Goal: Transaction & Acquisition: Purchase product/service

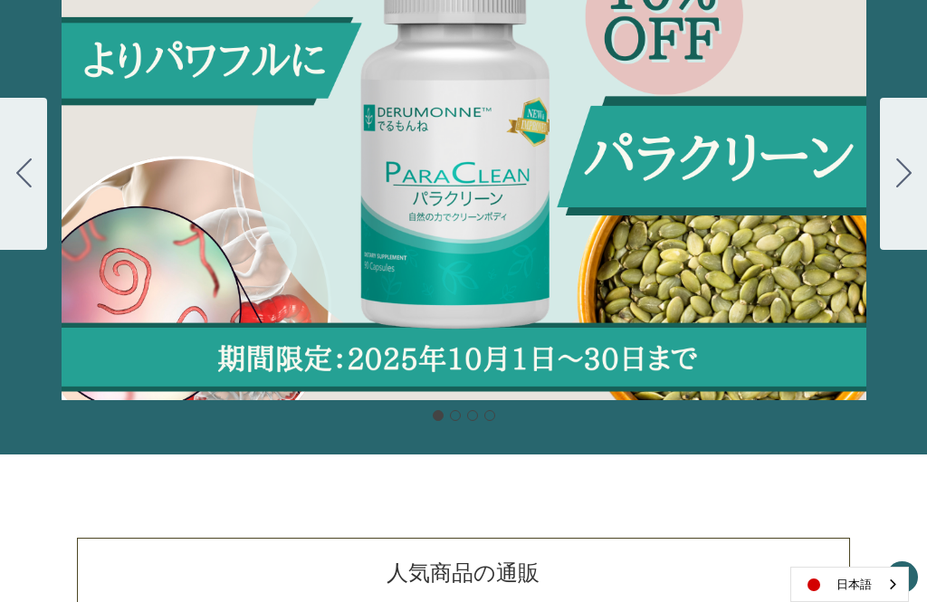
scroll to position [281, 0]
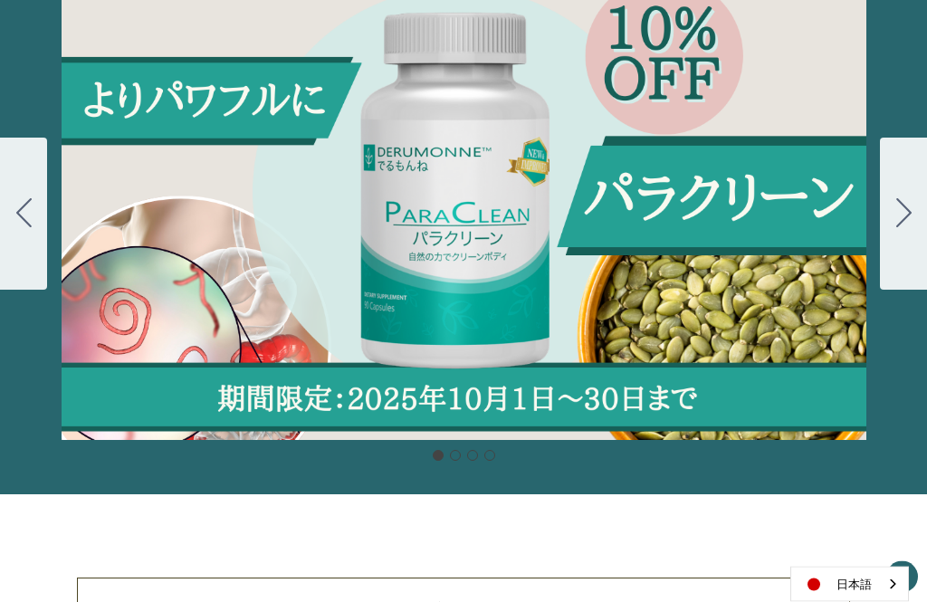
click at [838, 233] on div "Carousel Title Add a description for your carousel slide. You can use this to p…" at bounding box center [463, 214] width 927 height 453
click at [901, 219] on icon "Go to slide 2" at bounding box center [903, 213] width 15 height 29
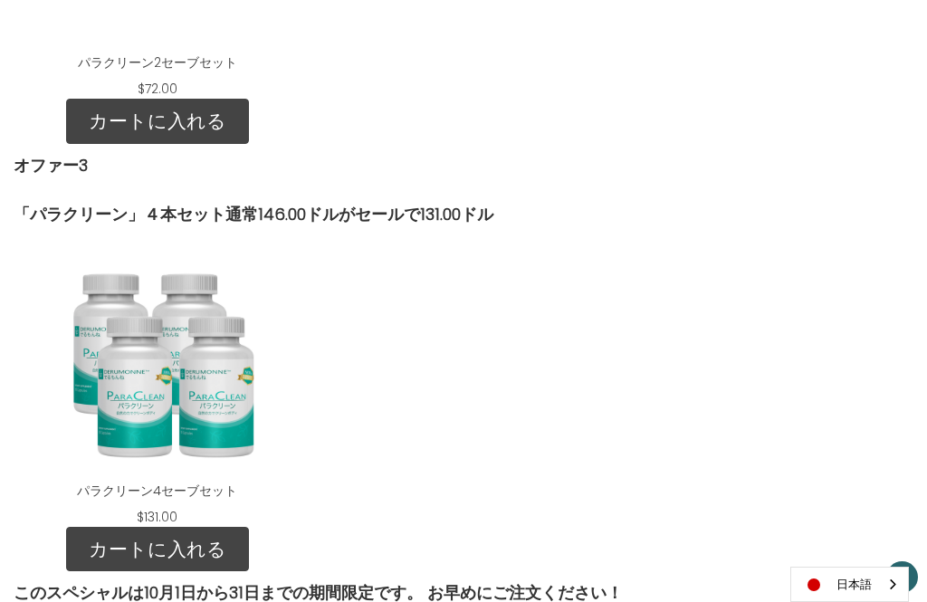
scroll to position [2939, 0]
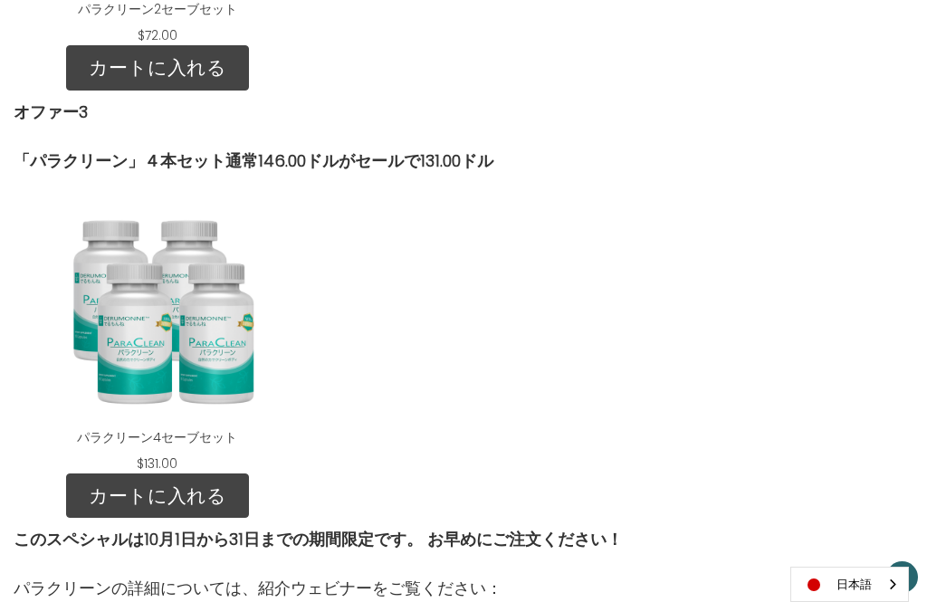
click at [196, 495] on link "カートに入れる" at bounding box center [157, 496] width 183 height 45
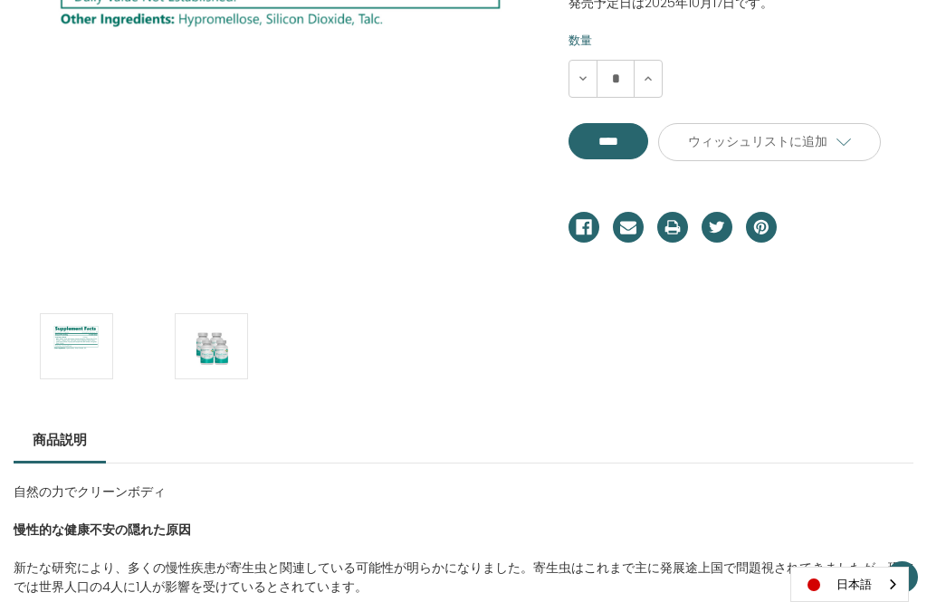
scroll to position [605, 0]
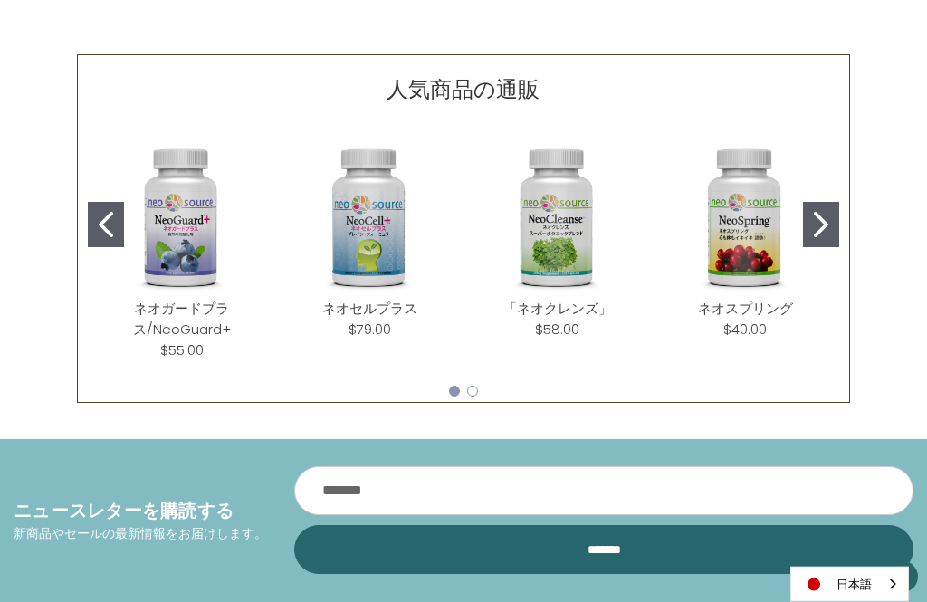
scroll to position [800, 0]
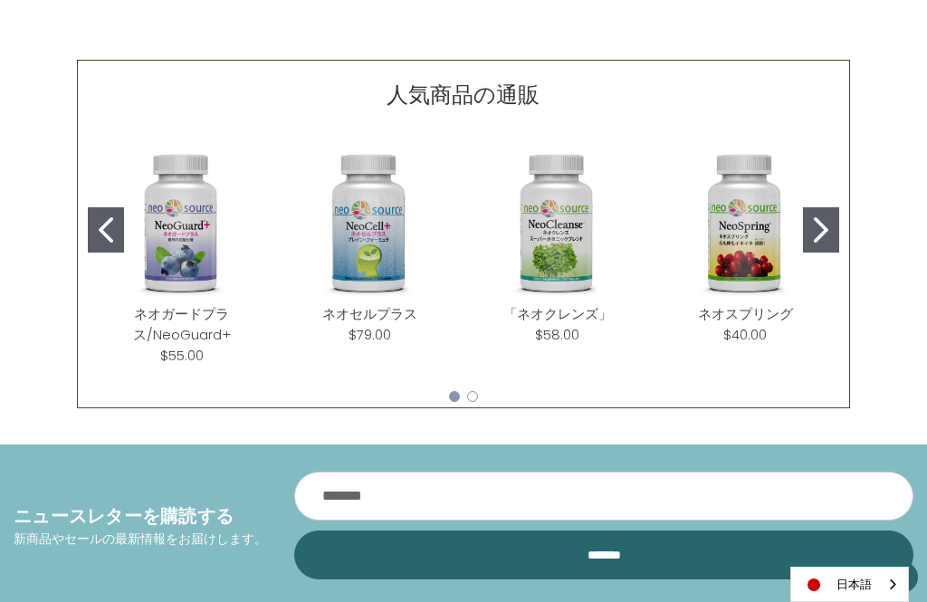
click at [556, 256] on img "NeoCleanse" at bounding box center [557, 223] width 159 height 159
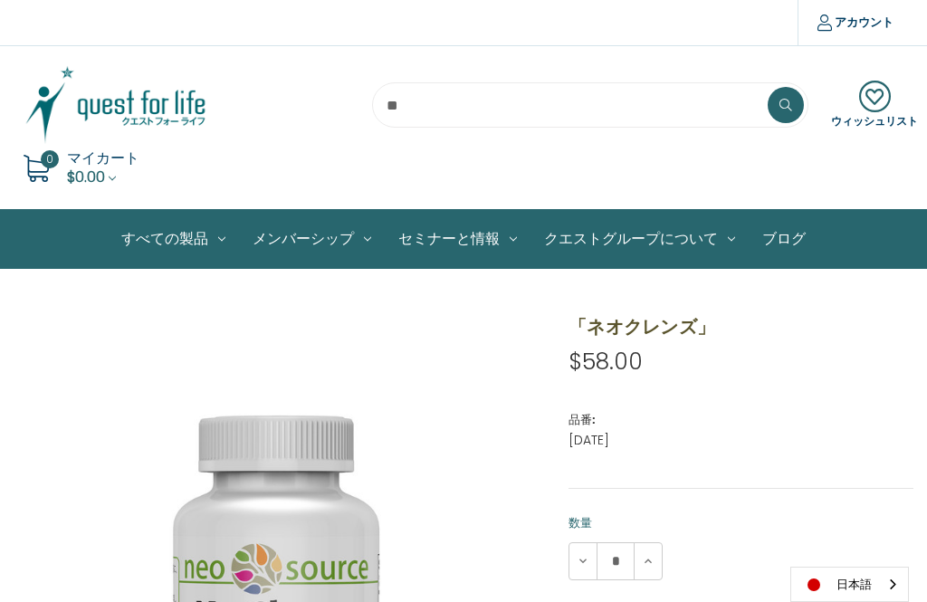
click at [0, 0] on link "定期購入" at bounding box center [0, 0] width 0 height 0
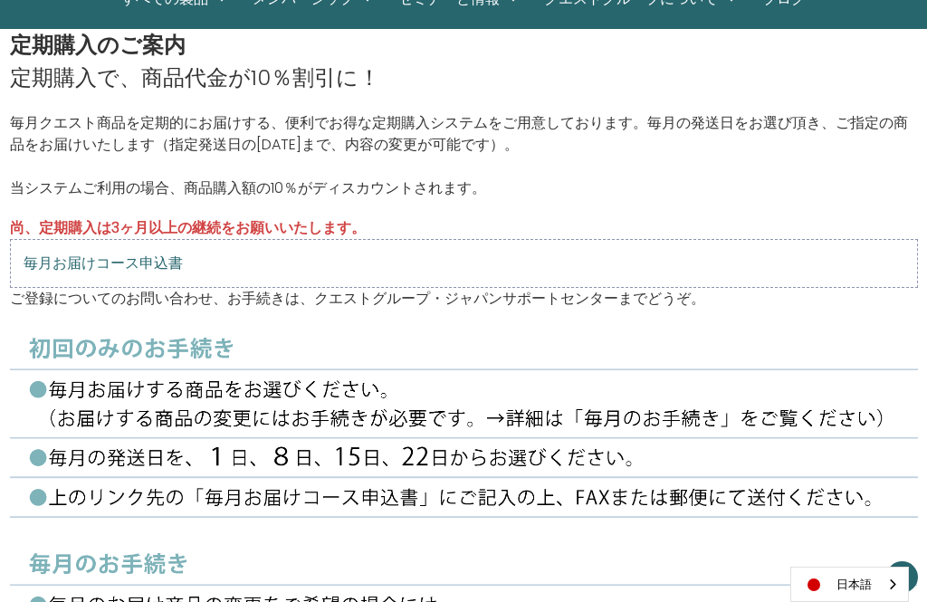
scroll to position [209, 0]
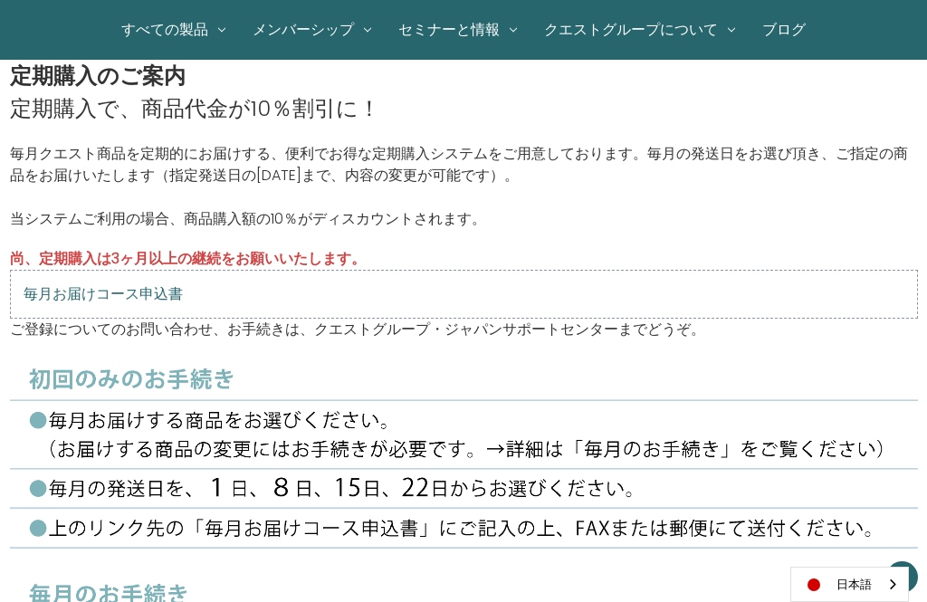
click at [421, 440] on img at bounding box center [464, 447] width 908 height 215
